Goal: Task Accomplishment & Management: Manage account settings

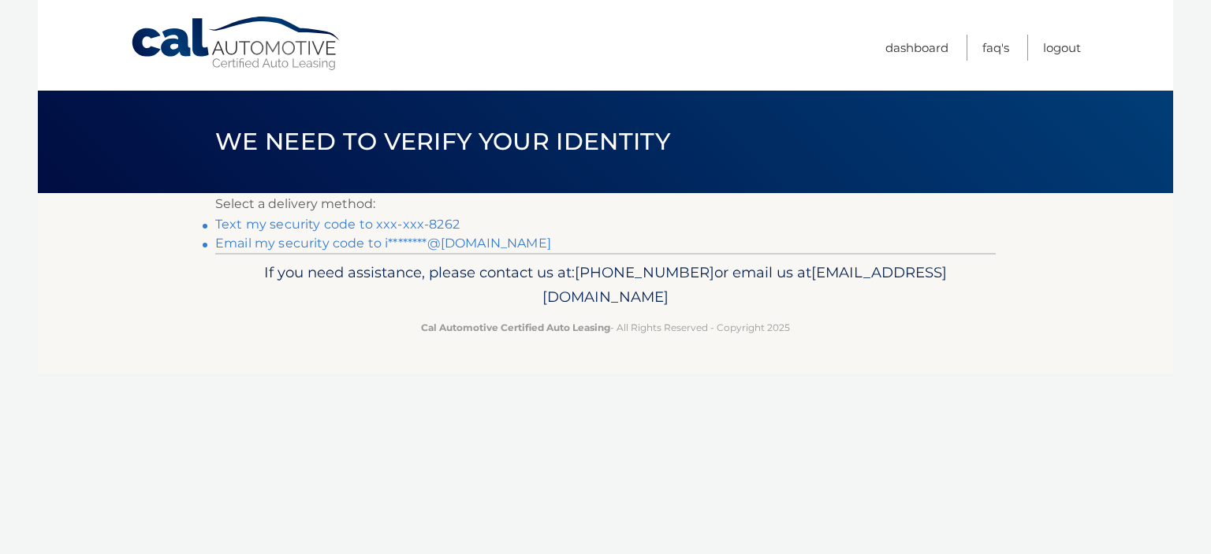
click at [422, 219] on link "Text my security code to xxx-xxx-8262" at bounding box center [337, 224] width 244 height 15
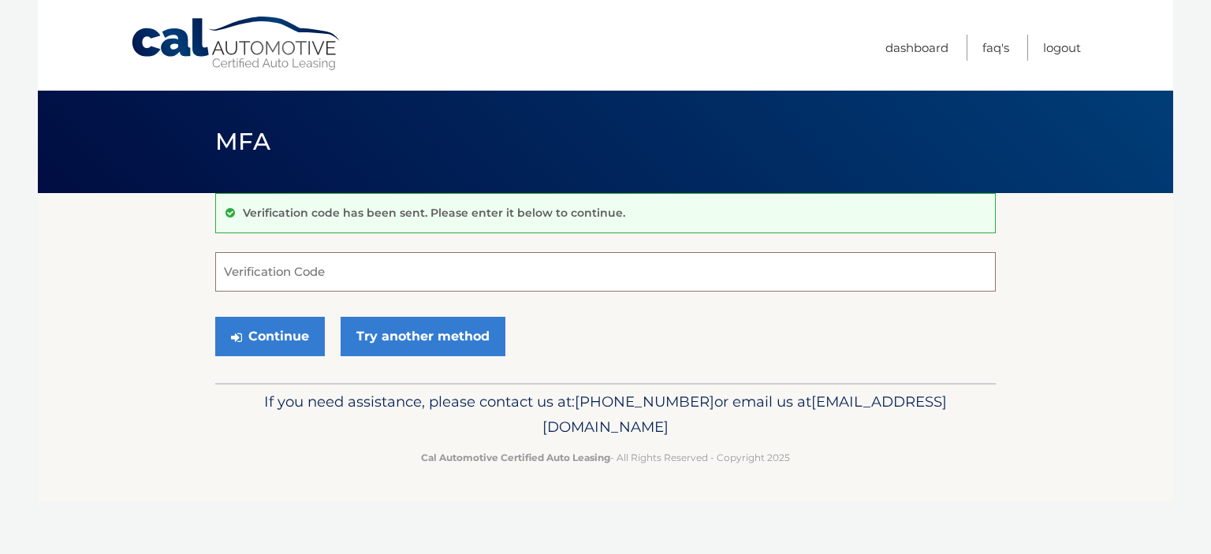
click at [389, 271] on input "Verification Code" at bounding box center [605, 271] width 780 height 39
type input "315582"
click at [259, 332] on button "Continue" at bounding box center [270, 336] width 110 height 39
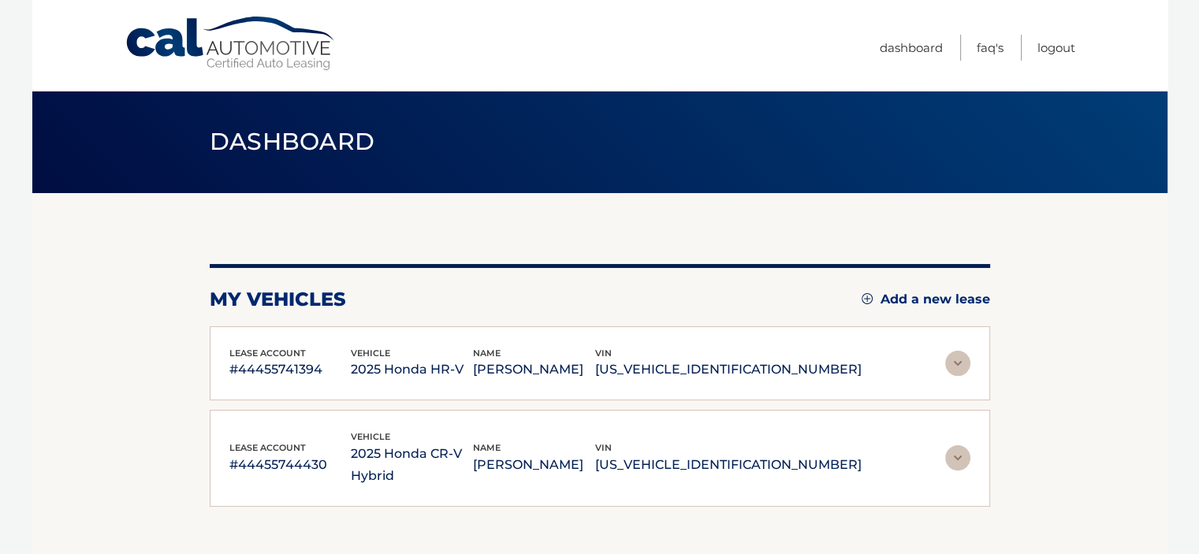
click at [958, 359] on img at bounding box center [957, 363] width 25 height 25
